Goal: Information Seeking & Learning: Learn about a topic

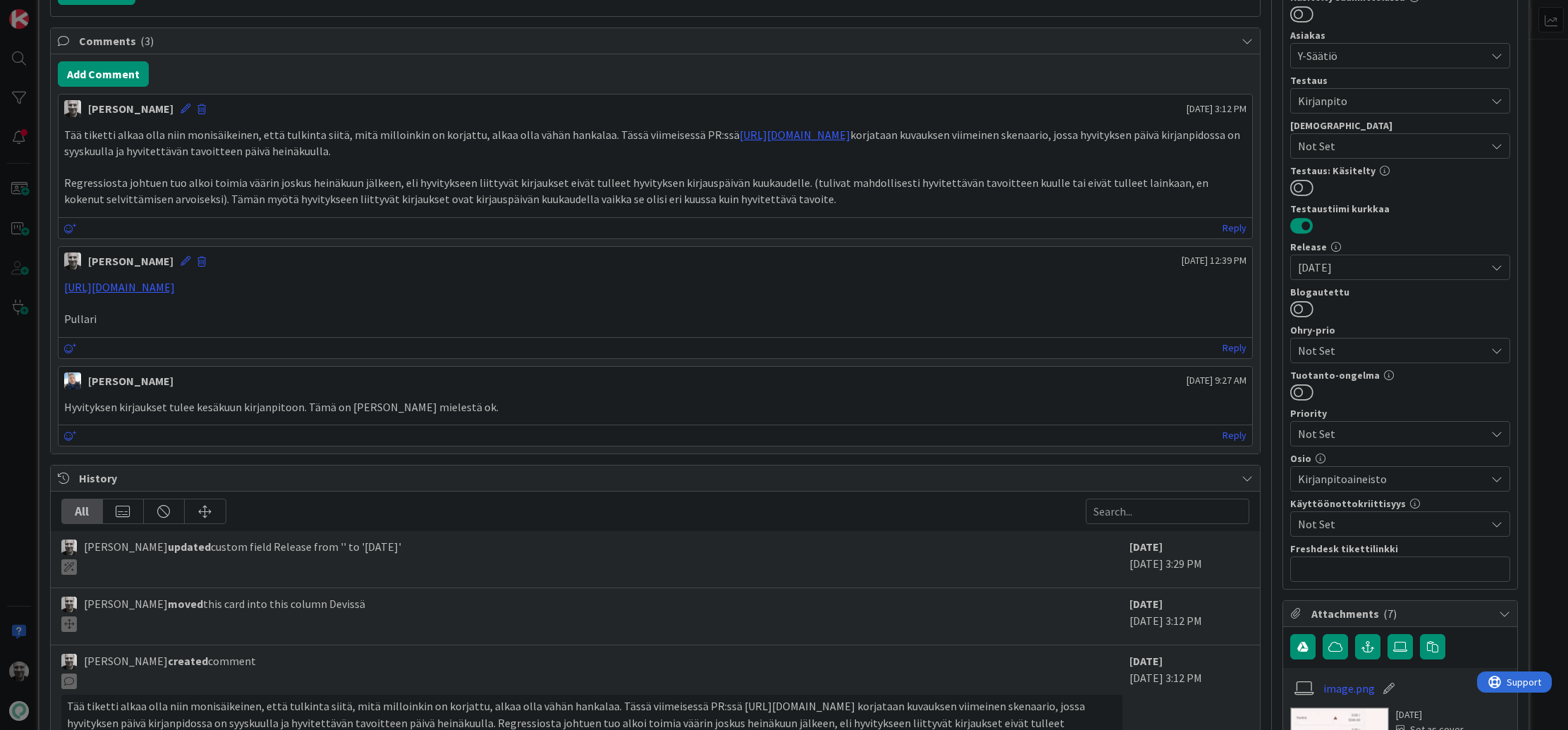
scroll to position [329, 0]
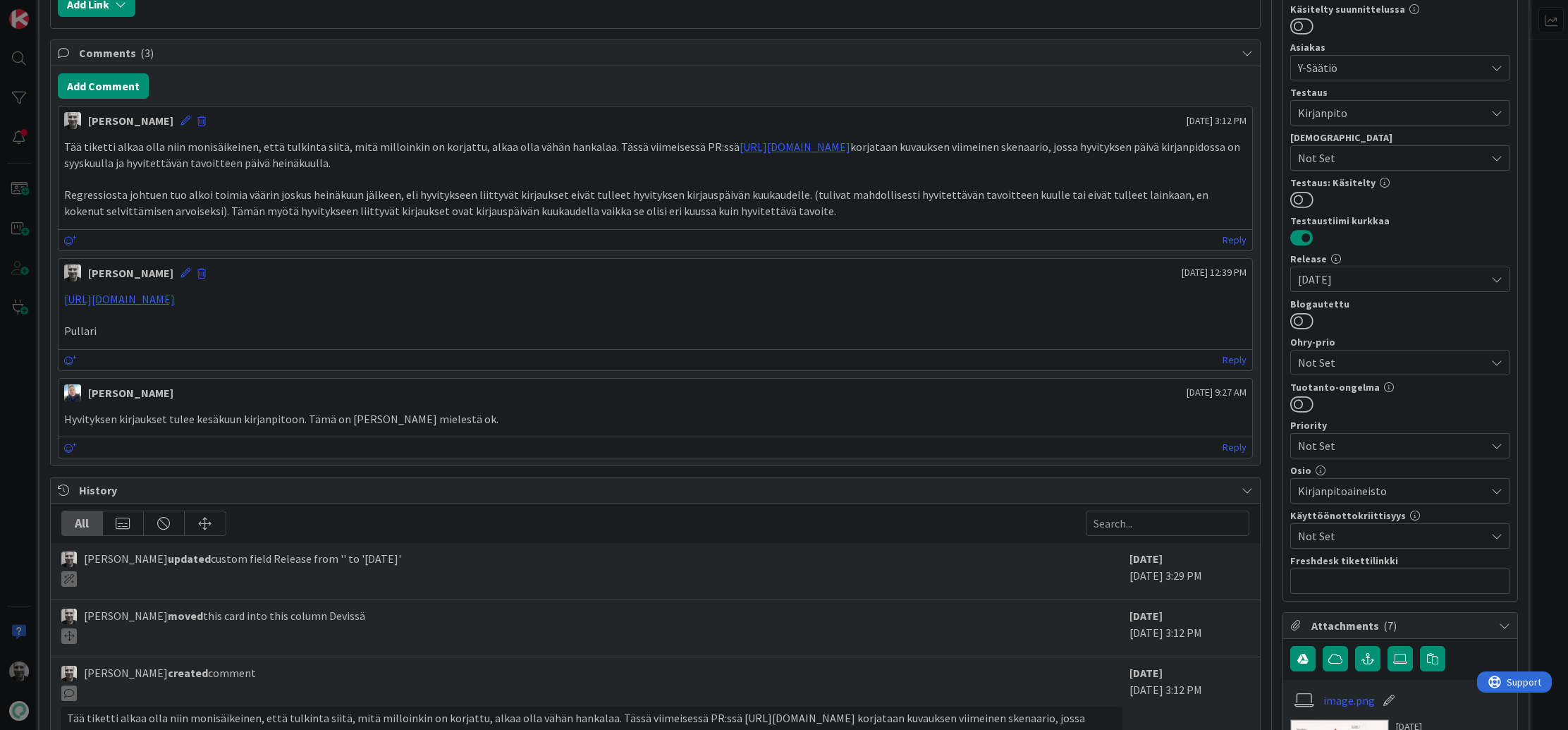
click at [447, 187] on p "Regressiosta johtuen tuo alkoi toimia väärin joskus heinäkuun jälkeen, eli hyvi…" at bounding box center [656, 203] width 1183 height 31
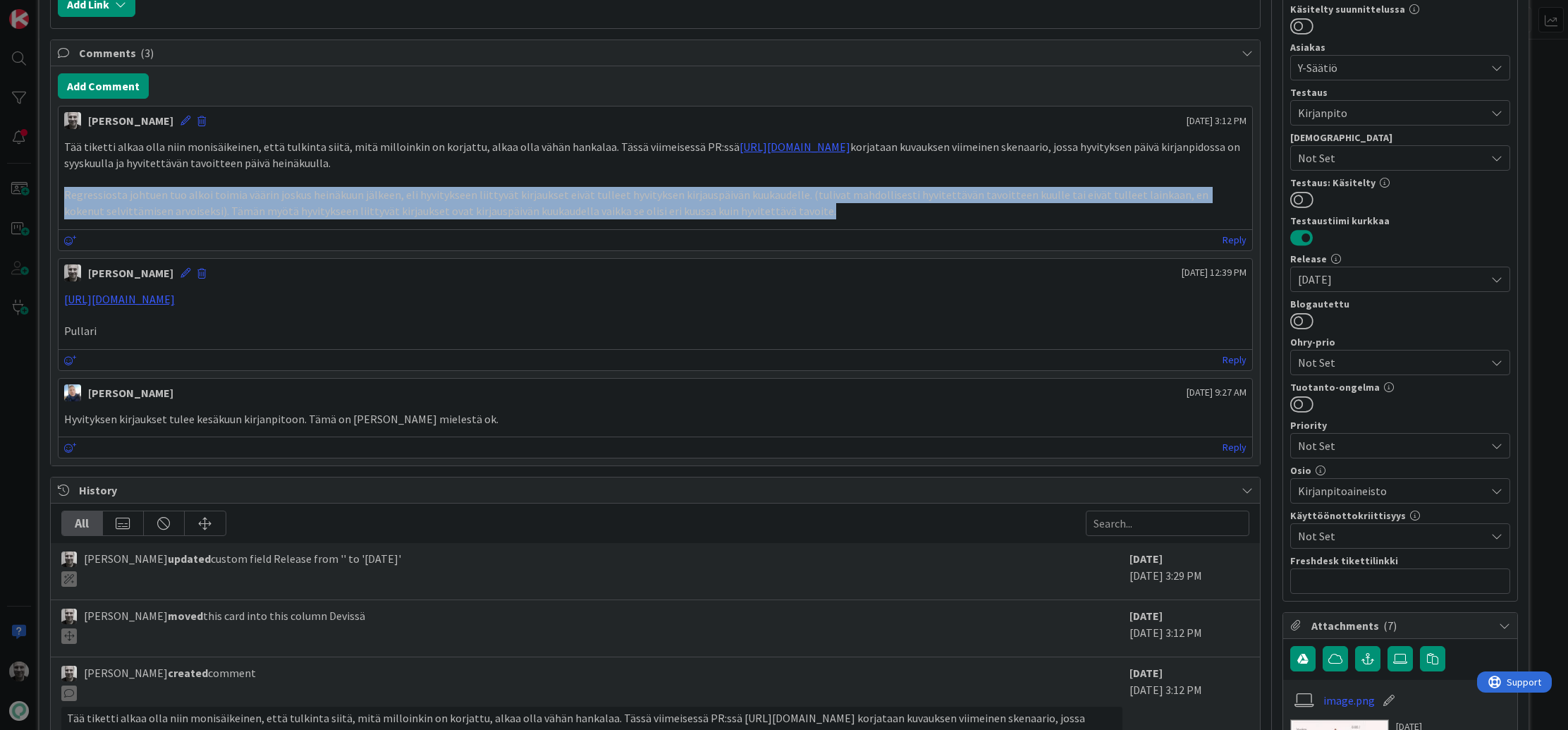
click at [447, 187] on p "Regressiosta johtuen tuo alkoi toimia väärin joskus heinäkuun jälkeen, eli hyvi…" at bounding box center [656, 203] width 1183 height 31
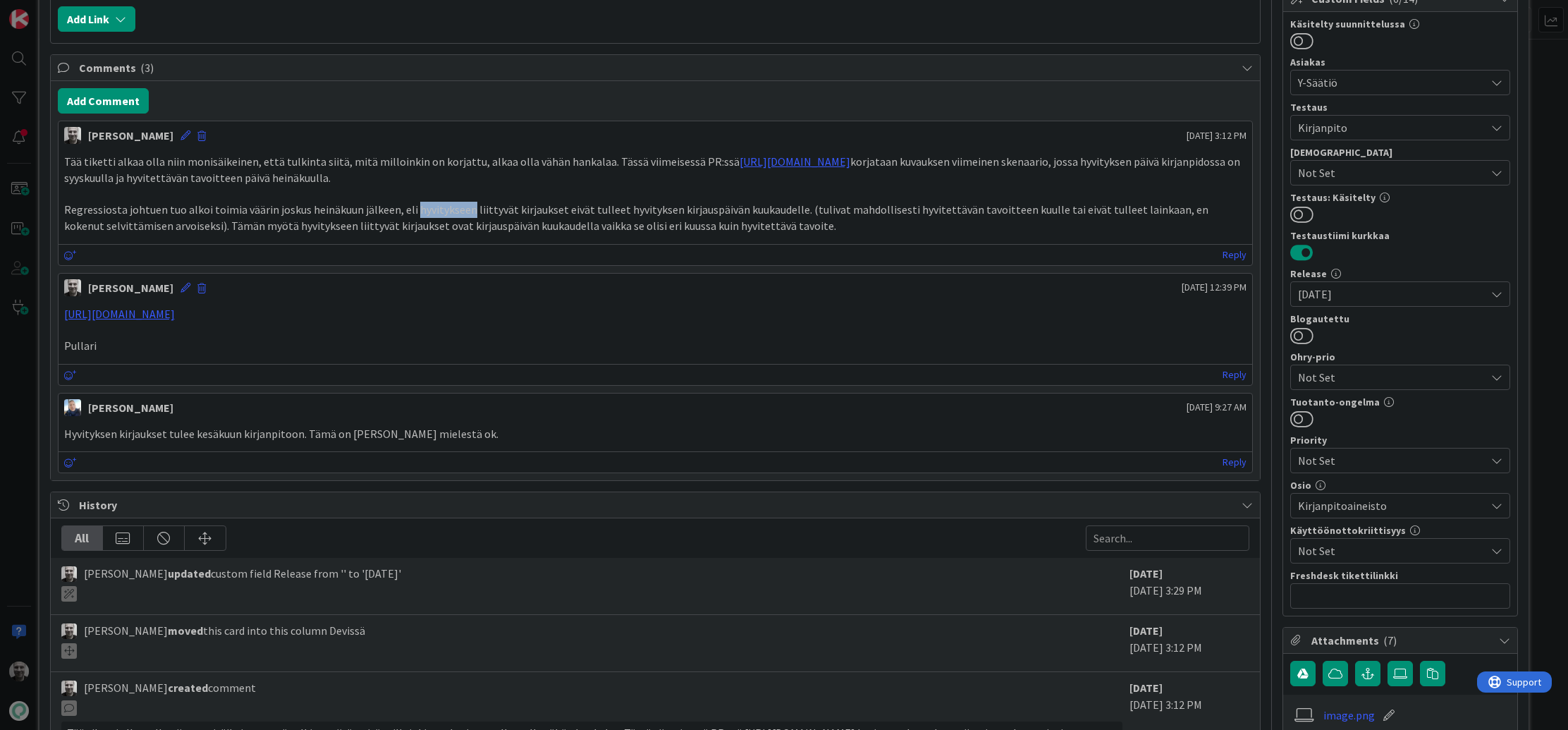
scroll to position [311, 0]
click at [457, 209] on p "Regressiosta johtuen tuo alkoi toimia väärin joskus heinäkuun jälkeen, eli hyvi…" at bounding box center [656, 220] width 1183 height 31
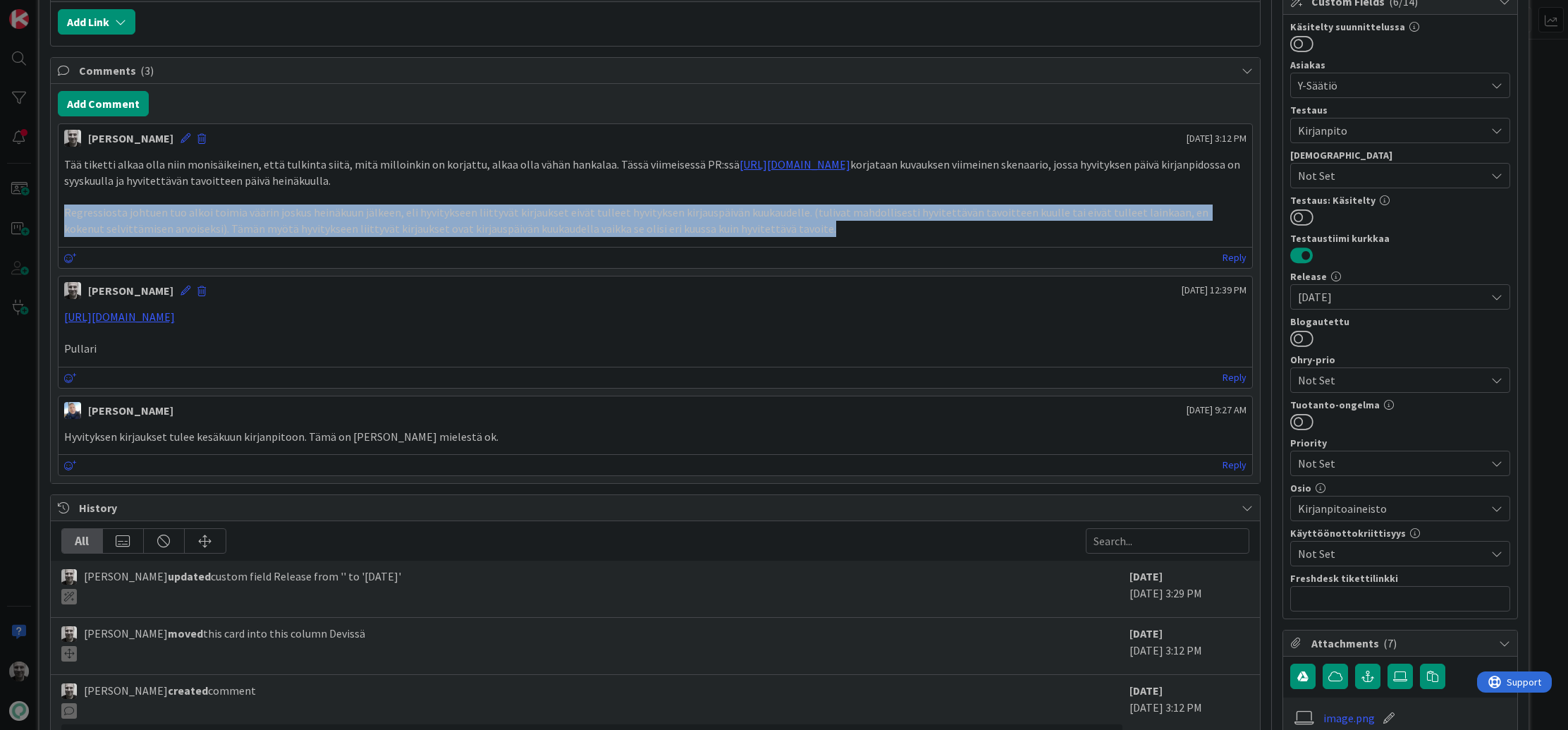
click at [457, 209] on p "Regressiosta johtuen tuo alkoi toimia väärin joskus heinäkuun jälkeen, eli hyvi…" at bounding box center [656, 220] width 1183 height 31
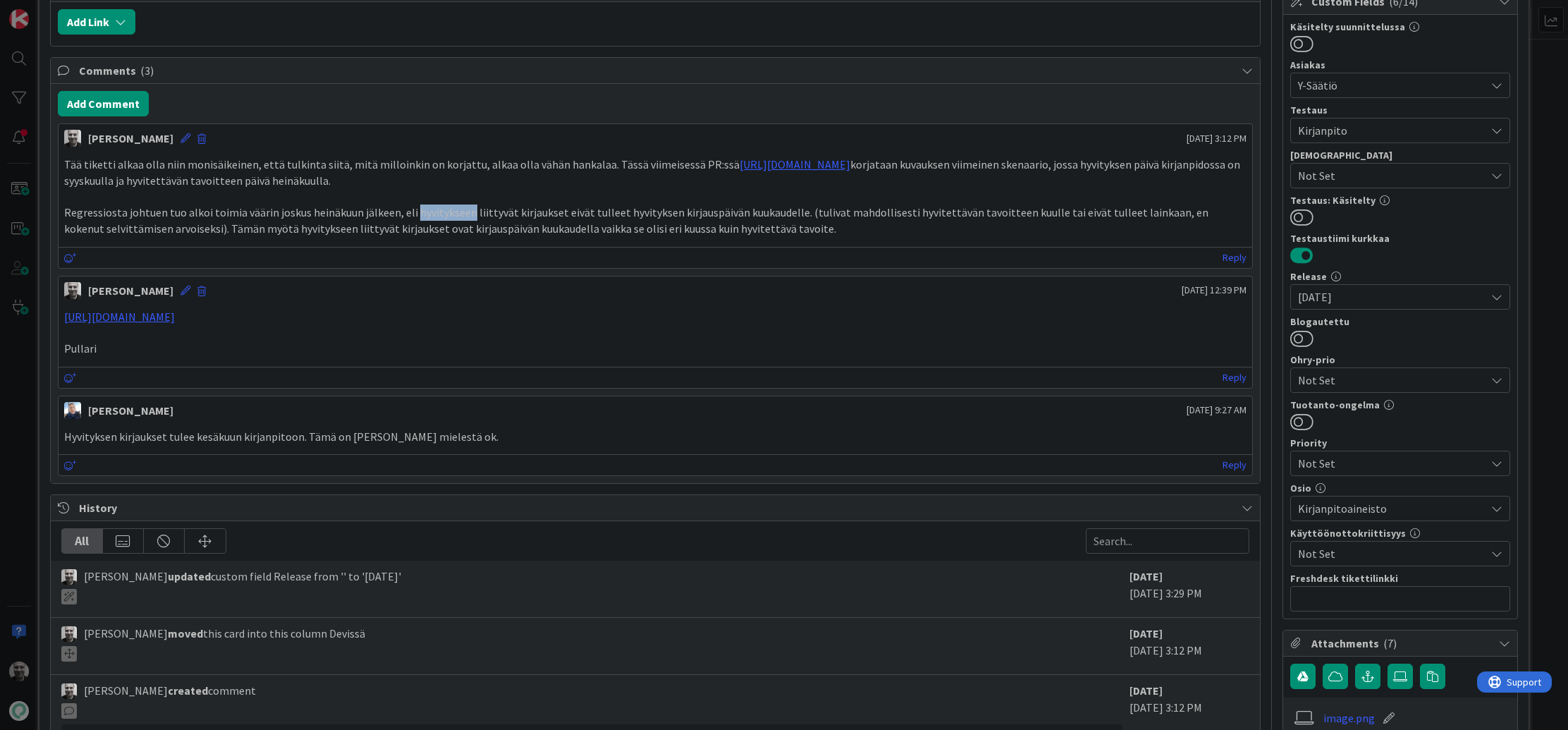
click at [457, 209] on p "Regressiosta johtuen tuo alkoi toimia väärin joskus heinäkuun jälkeen, eli hyvi…" at bounding box center [656, 220] width 1183 height 31
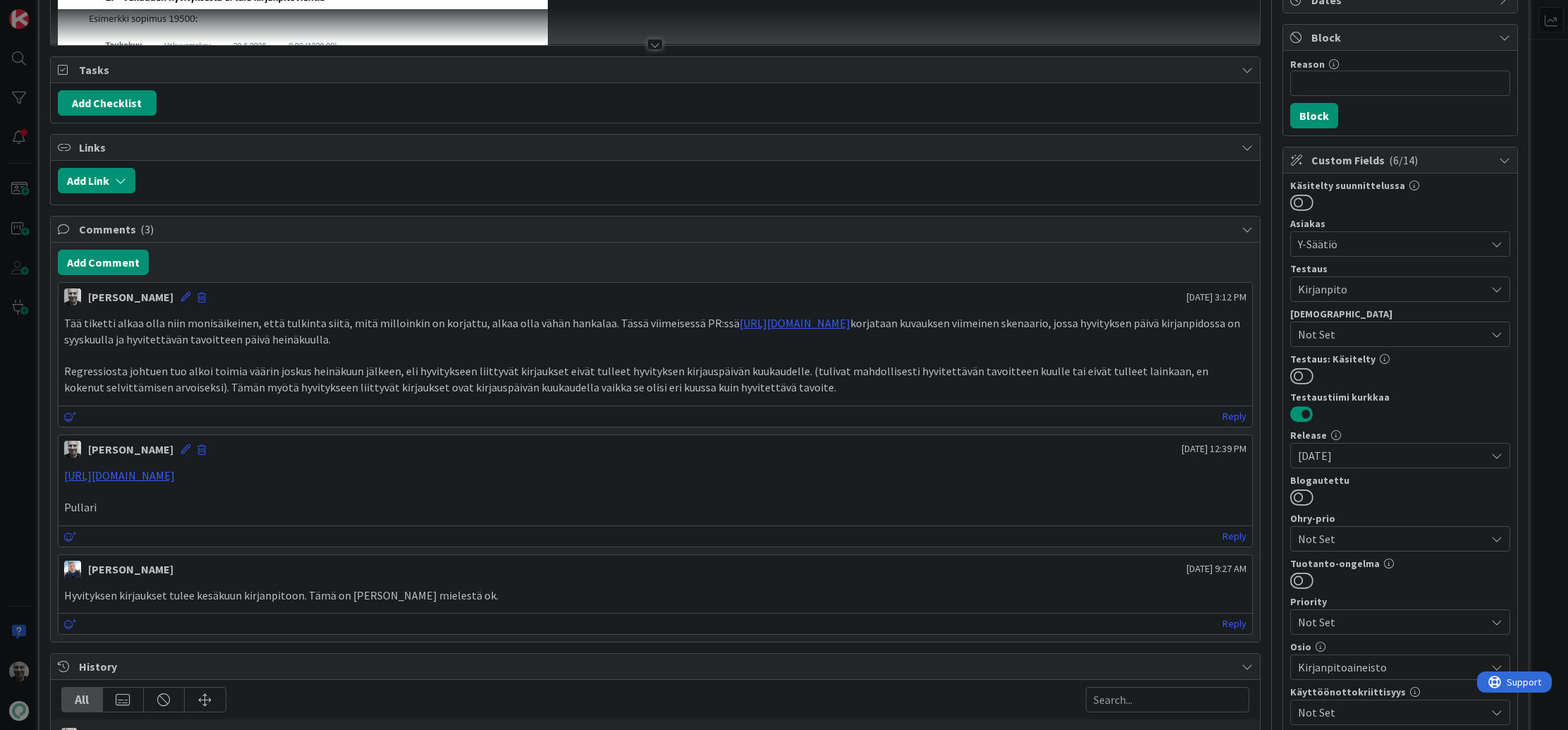
scroll to position [0, 0]
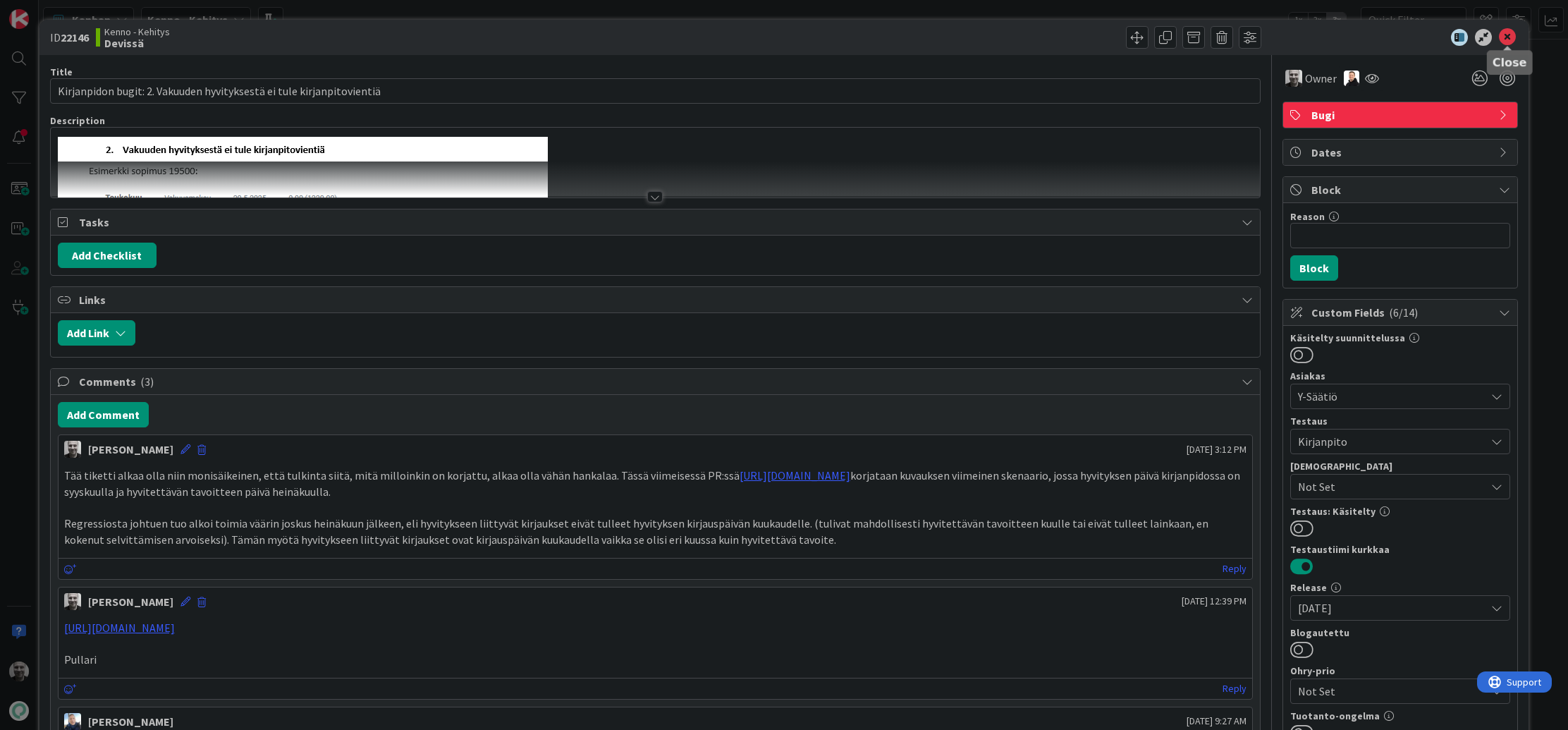
click at [1511, 36] on icon at bounding box center [1507, 37] width 17 height 17
